Goal: Task Accomplishment & Management: Use online tool/utility

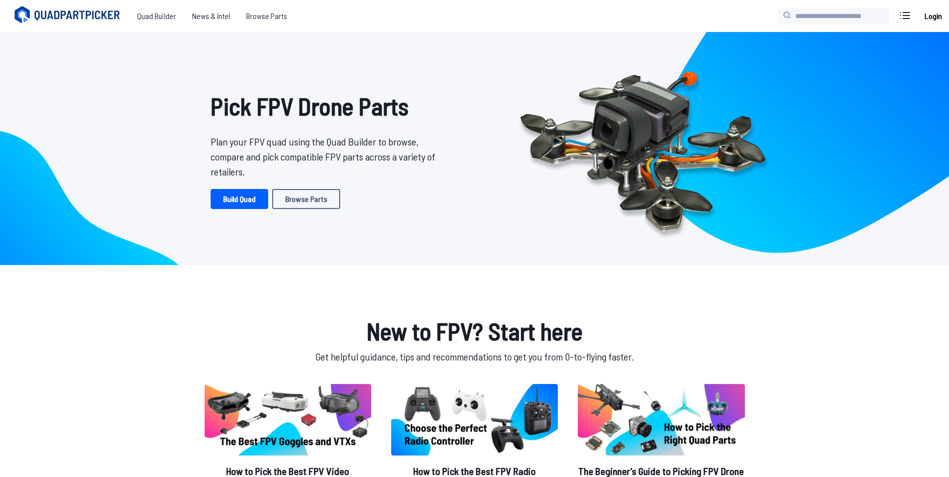
click at [243, 193] on link "Build Quad" at bounding box center [240, 199] width 58 height 20
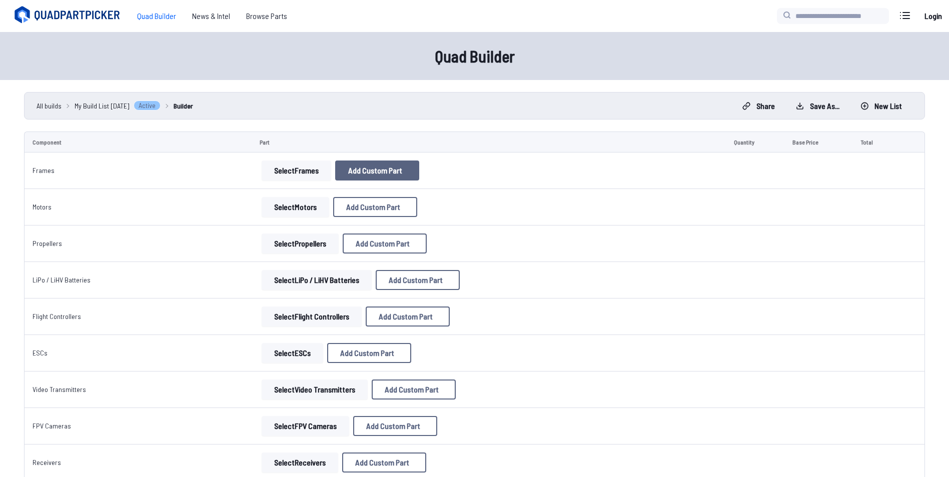
click at [380, 165] on button "Add Custom Part" at bounding box center [377, 171] width 84 height 20
select select "**********"
click at [577, 100] on icon at bounding box center [572, 104] width 9 height 9
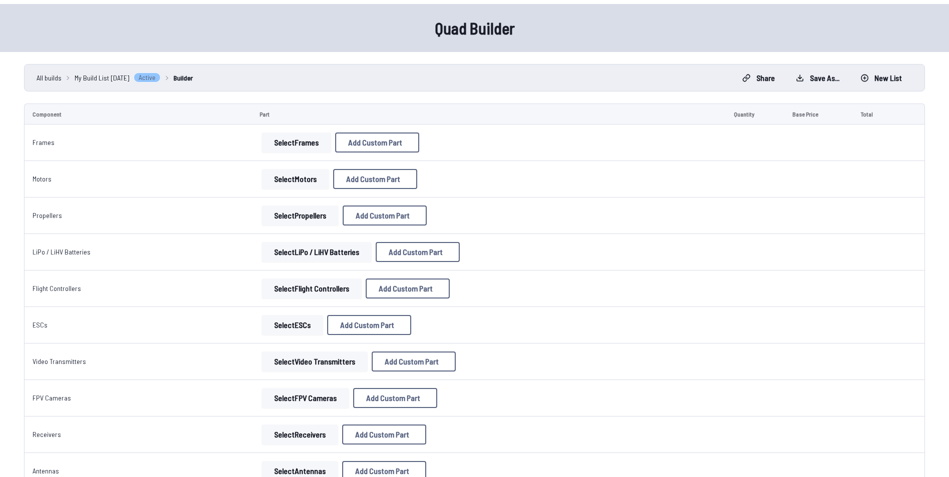
scroll to position [50, 0]
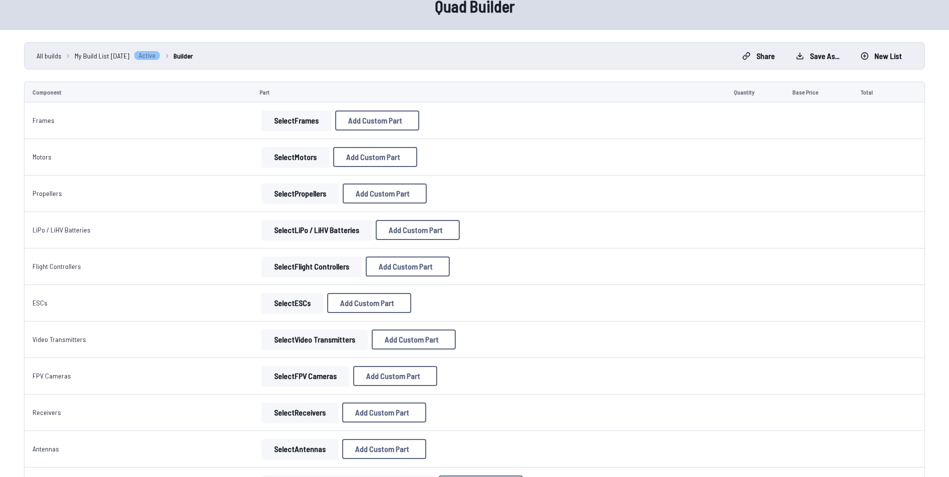
click at [316, 261] on button "Select Flight Controllers" at bounding box center [312, 267] width 100 height 20
click at [319, 260] on button "Select Flight Controllers" at bounding box center [312, 267] width 100 height 20
click at [323, 260] on button "Select Flight Controllers" at bounding box center [312, 267] width 100 height 20
